Goal: Task Accomplishment & Management: Manage account settings

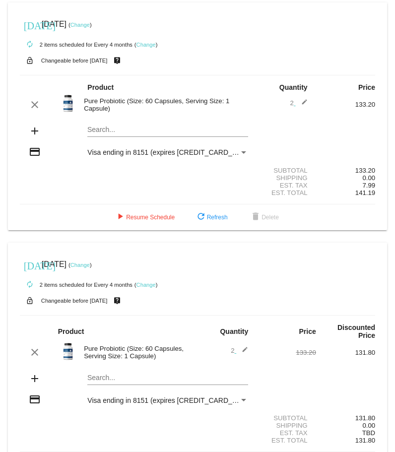
click at [130, 153] on span "Visa ending in 8151 (expires [CREDIT_CARD_DATA])" at bounding box center [170, 152] width 166 height 8
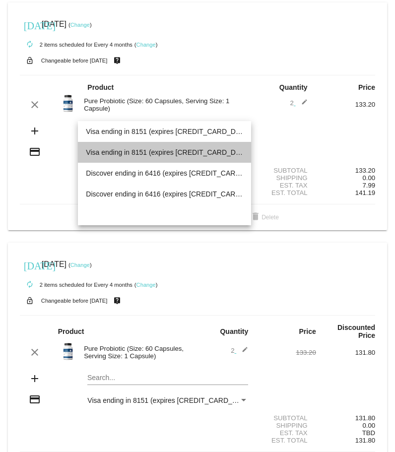
click at [119, 153] on span "Visa ending in 8151 (expires [CREDIT_CARD_DATA])" at bounding box center [164, 152] width 157 height 21
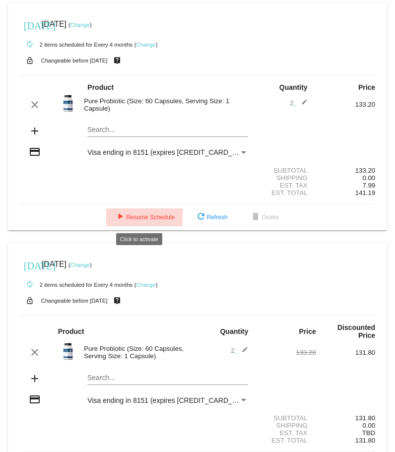
click at [145, 218] on span "play_arrow Resume Schedule" at bounding box center [144, 217] width 61 height 7
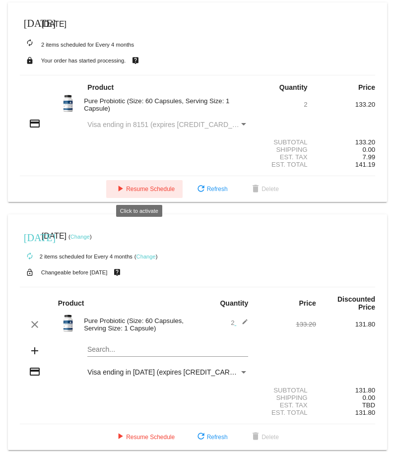
click at [142, 189] on span "play_arrow Resume Schedule" at bounding box center [144, 189] width 61 height 7
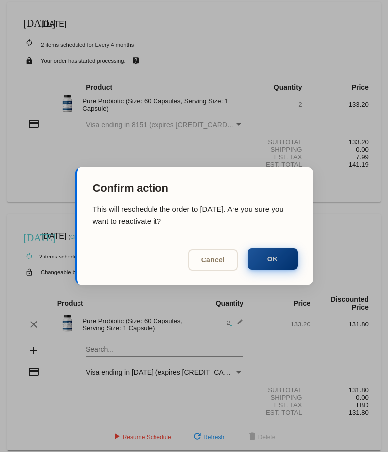
click at [272, 257] on button "OK" at bounding box center [273, 259] width 50 height 22
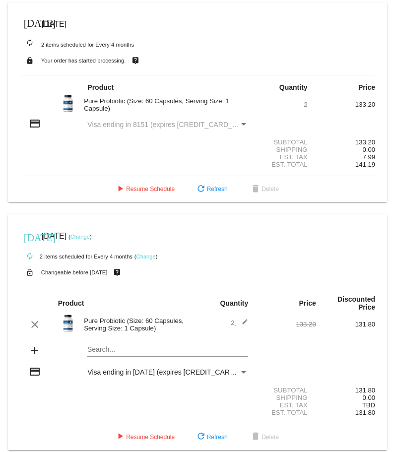
click at [241, 123] on div "Payment Method" at bounding box center [243, 124] width 5 height 2
drag, startPoint x: 238, startPoint y: 123, endPoint x: 169, endPoint y: 122, distance: 68.5
click at [227, 123] on div "Visa ending in 8151 (expires [CREDIT_CARD_DATA])" at bounding box center [167, 125] width 161 height 8
click at [149, 123] on span "Visa ending in 8151 (expires [CREDIT_CARD_DATA])" at bounding box center [170, 125] width 166 height 8
click at [143, 189] on span "play_arrow Resume Schedule" at bounding box center [144, 189] width 61 height 7
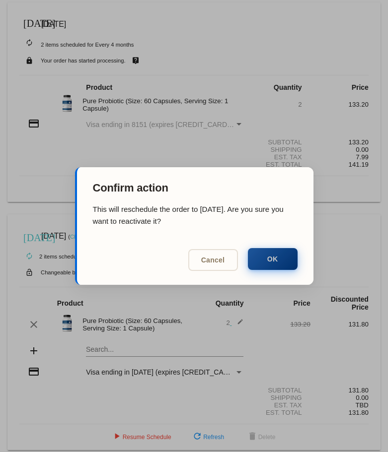
click at [273, 257] on button "OK" at bounding box center [273, 259] width 50 height 22
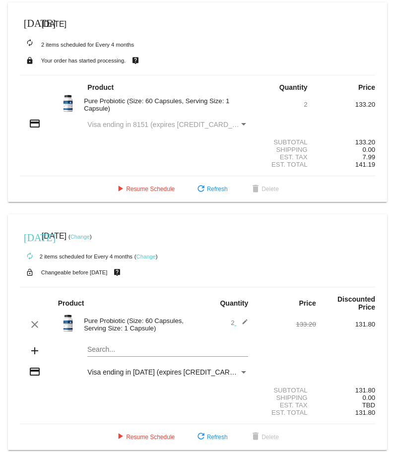
click at [239, 74] on div "Payment Method" at bounding box center [243, 125] width 9 height 8
click at [146, 74] on span "Visa ending in 8151 (expires [CREDIT_CARD_DATA])" at bounding box center [170, 125] width 166 height 8
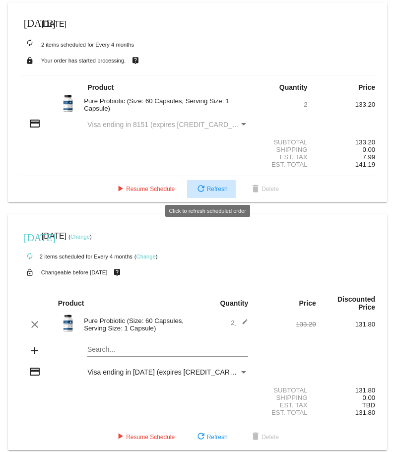
click at [209, 74] on span "refresh Refresh" at bounding box center [211, 189] width 33 height 7
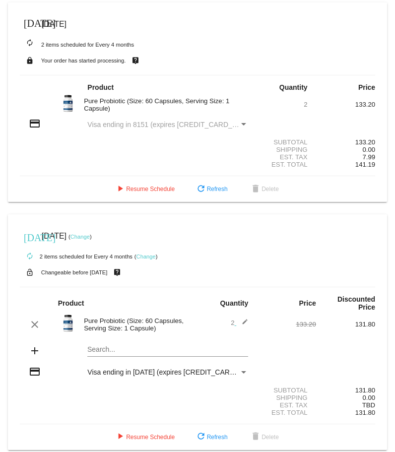
click at [241, 74] on div "Payment Method" at bounding box center [243, 124] width 5 height 2
click at [153, 74] on span "Visa ending in 8151 (expires [CREDIT_CARD_DATA])" at bounding box center [170, 125] width 166 height 8
click at [149, 74] on span "play_arrow Resume Schedule" at bounding box center [144, 189] width 61 height 7
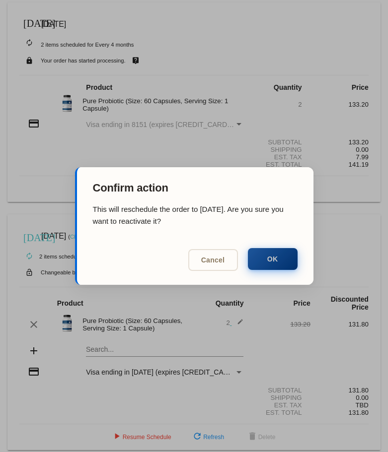
click at [272, 74] on button "OK" at bounding box center [273, 259] width 50 height 22
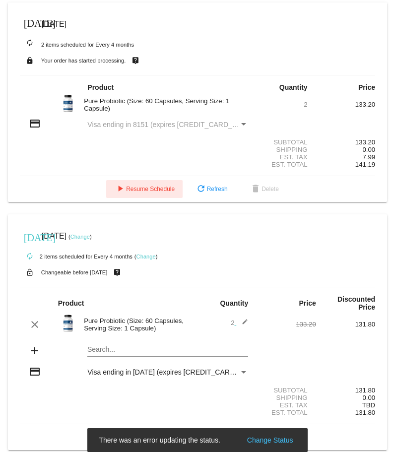
click at [241, 74] on div "Payment Method" at bounding box center [243, 124] width 5 height 2
click at [246, 74] on div "Visa ending in 8151 (expires [CREDIT_CARD_DATA])" at bounding box center [168, 125] width 178 height 8
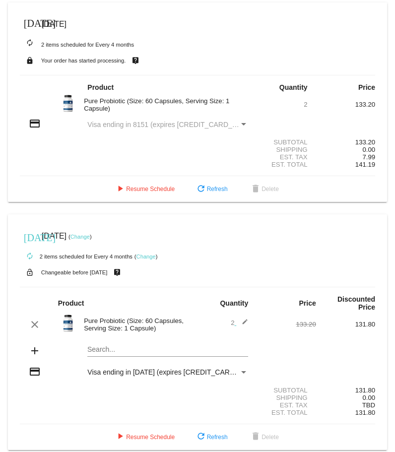
click at [177, 74] on span "Visa ending in 8151 (expires [CREDIT_CARD_DATA])" at bounding box center [170, 125] width 166 height 8
click at [239, 74] on div "Payment Method" at bounding box center [243, 125] width 9 height 8
click at [212, 74] on span "refresh Refresh" at bounding box center [211, 189] width 33 height 7
click at [241, 74] on div "Payment Method" at bounding box center [243, 124] width 5 height 2
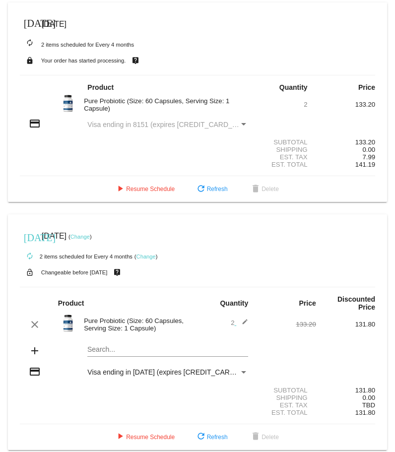
click at [241, 74] on div "Payment Method" at bounding box center [243, 124] width 5 height 2
click at [139, 74] on span "play_arrow Resume Schedule" at bounding box center [144, 189] width 61 height 7
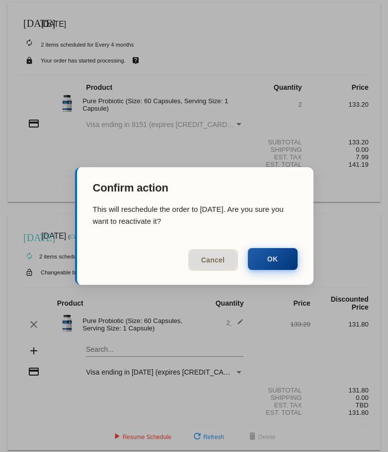
click at [270, 74] on button "OK" at bounding box center [273, 259] width 50 height 22
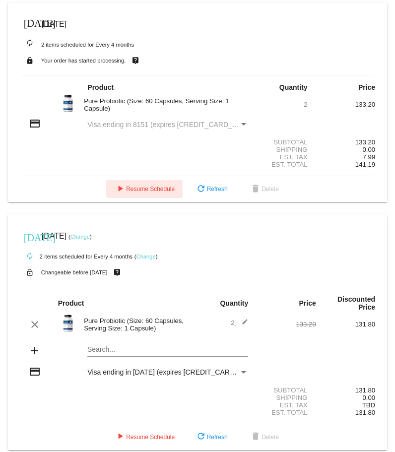
click at [33, 74] on mat-icon "credit_card" at bounding box center [35, 124] width 12 height 12
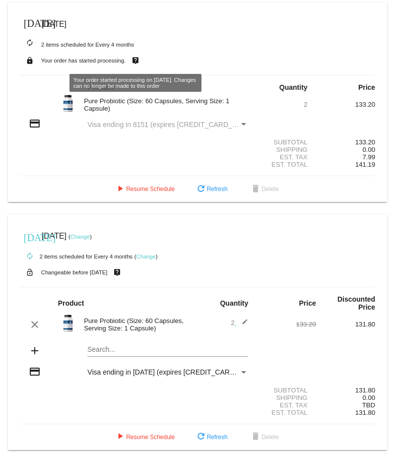
click at [136, 61] on mat-icon "live_help" at bounding box center [136, 60] width 12 height 13
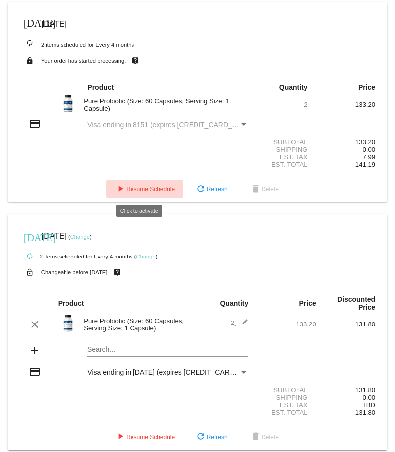
click at [148, 74] on span "play_arrow Resume Schedule" at bounding box center [144, 189] width 61 height 7
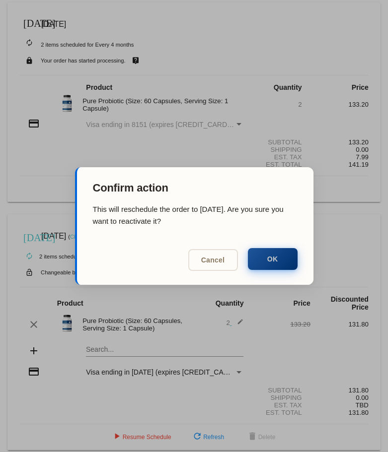
click at [280, 74] on button "OK" at bounding box center [273, 259] width 50 height 22
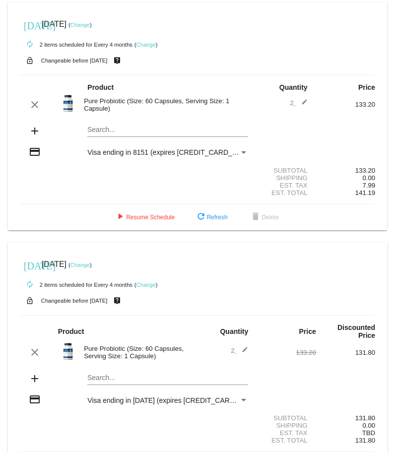
click at [239, 74] on div "Payment Method" at bounding box center [243, 152] width 9 height 8
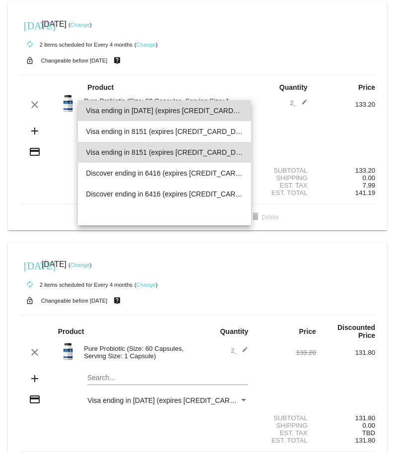
click at [137, 74] on span "Visa ending in [DATE] (expires [CREDIT_CARD_DATA])" at bounding box center [164, 110] width 157 height 21
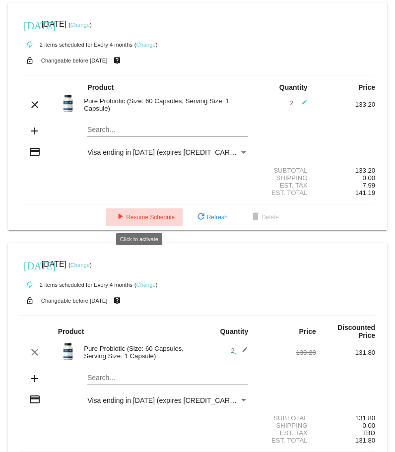
click at [141, 74] on span "play_arrow Resume Schedule" at bounding box center [144, 217] width 61 height 7
